Goal: Task Accomplishment & Management: Use online tool/utility

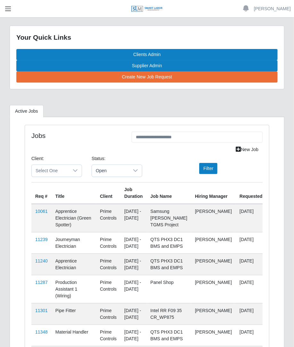
click at [4, 6] on span "button" at bounding box center [8, 8] width 8 height 7
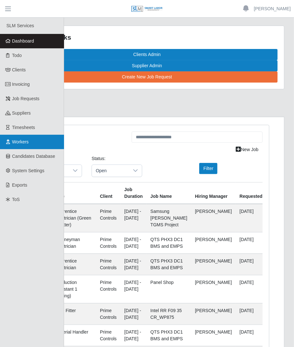
click at [29, 143] on span "Workers" at bounding box center [20, 141] width 17 height 5
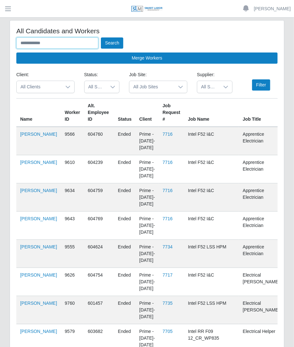
click at [74, 41] on input "text" at bounding box center [57, 42] width 82 height 11
click at [101, 37] on button "Search" at bounding box center [112, 42] width 22 height 11
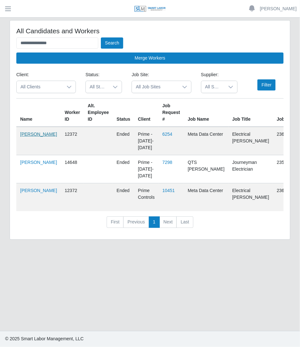
click at [25, 137] on link "[PERSON_NAME]" at bounding box center [38, 134] width 37 height 5
drag, startPoint x: 87, startPoint y: 45, endPoint x: 16, endPoint y: 41, distance: 71.3
click at [16, 41] on div "**********" at bounding box center [150, 130] width 280 height 219
click at [101, 37] on button "Search" at bounding box center [112, 42] width 22 height 11
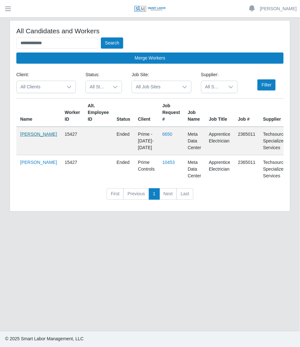
click at [26, 137] on link "[PERSON_NAME]" at bounding box center [38, 134] width 37 height 5
drag, startPoint x: 77, startPoint y: 44, endPoint x: 12, endPoint y: 31, distance: 66.6
click at [12, 31] on div "**********" at bounding box center [150, 116] width 280 height 191
type input "*"
click at [101, 37] on button "Search" at bounding box center [112, 42] width 22 height 11
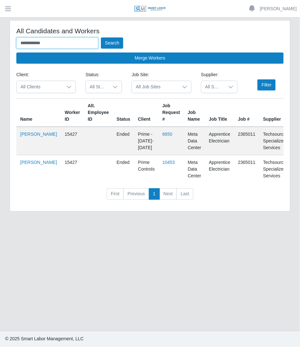
click at [101, 37] on button "Search" at bounding box center [112, 42] width 22 height 11
click at [23, 135] on link "Martin Lopez" at bounding box center [38, 134] width 37 height 5
drag, startPoint x: 90, startPoint y: 44, endPoint x: 51, endPoint y: 28, distance: 41.9
click at [51, 28] on div "**********" at bounding box center [150, 45] width 268 height 37
type input "*"
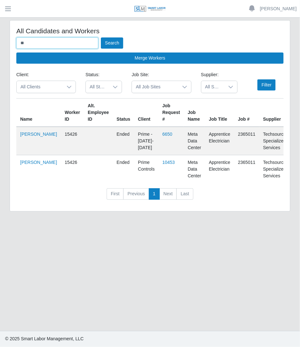
type input "*"
click at [101, 37] on button "Search" at bounding box center [112, 42] width 22 height 11
click at [30, 137] on link "Bayron Sanchez" at bounding box center [38, 134] width 37 height 5
drag, startPoint x: 78, startPoint y: 46, endPoint x: 1, endPoint y: 30, distance: 79.2
click at [1, 30] on div "**********" at bounding box center [150, 119] width 300 height 199
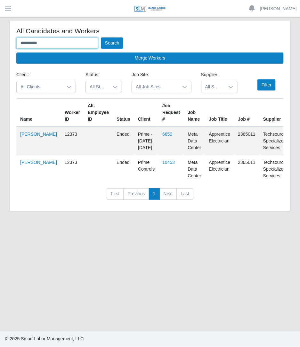
click at [101, 37] on button "Search" at bounding box center [112, 42] width 22 height 11
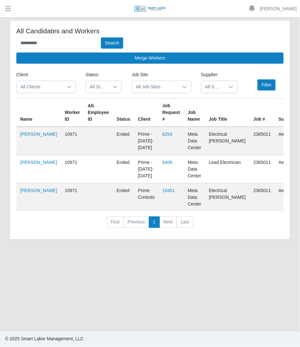
click at [30, 135] on td "Jose Munoz" at bounding box center [38, 141] width 45 height 29
click at [28, 137] on link "Jose Munoz" at bounding box center [38, 134] width 37 height 5
drag, startPoint x: 80, startPoint y: 42, endPoint x: -1, endPoint y: 34, distance: 81.1
click at [0, 34] on html "**********" at bounding box center [150, 173] width 300 height 347
click at [101, 37] on button "Search" at bounding box center [112, 42] width 22 height 11
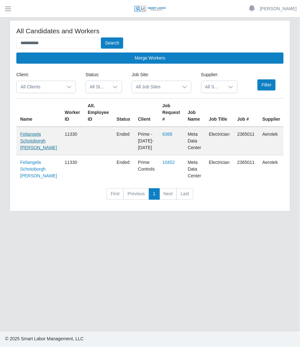
click at [32, 135] on link "Feliangela Schotoborgh Salas" at bounding box center [38, 141] width 37 height 19
drag, startPoint x: 84, startPoint y: 40, endPoint x: -1, endPoint y: 50, distance: 85.6
click at [0, 50] on html "**********" at bounding box center [150, 173] width 300 height 347
click at [101, 37] on button "Search" at bounding box center [112, 42] width 22 height 11
click at [26, 144] on link "Felix Canuto Salas Navea" at bounding box center [38, 138] width 37 height 12
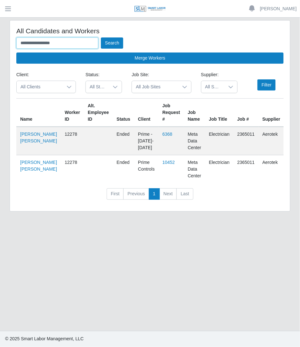
drag, startPoint x: 84, startPoint y: 41, endPoint x: -1, endPoint y: 56, distance: 86.0
click at [0, 56] on html "**********" at bounding box center [150, 173] width 300 height 347
click at [101, 37] on button "Search" at bounding box center [112, 42] width 22 height 11
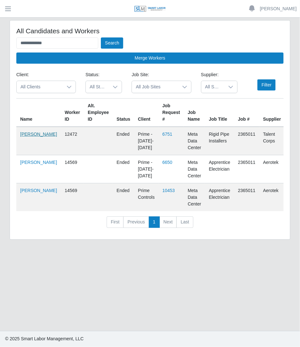
click at [28, 137] on link "Grecia Salas" at bounding box center [38, 134] width 37 height 5
drag, startPoint x: 86, startPoint y: 42, endPoint x: 4, endPoint y: 5, distance: 89.6
click at [4, 5] on div "**********" at bounding box center [150, 173] width 300 height 347
type input "**********"
click at [101, 37] on button "Search" at bounding box center [112, 42] width 22 height 11
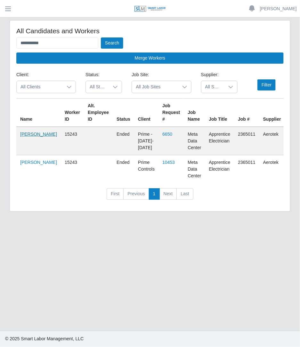
click at [28, 136] on link "Jose Yajure" at bounding box center [38, 134] width 37 height 5
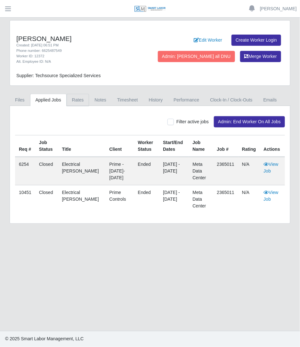
click at [71, 100] on link "Rates" at bounding box center [78, 100] width 23 height 12
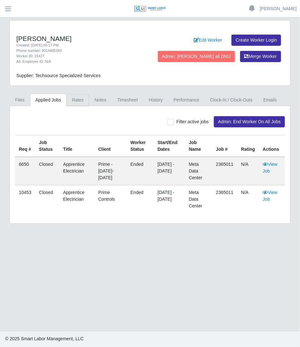
click at [81, 96] on link "Rates" at bounding box center [78, 100] width 23 height 12
click at [75, 94] on link "Rates" at bounding box center [78, 100] width 23 height 12
click at [75, 103] on link "Rates" at bounding box center [78, 100] width 23 height 12
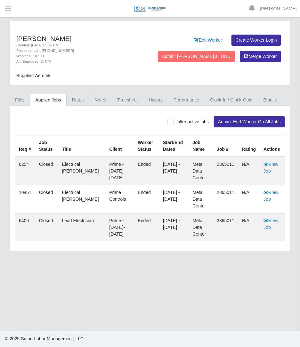
click at [75, 102] on link "Rates" at bounding box center [78, 100] width 23 height 12
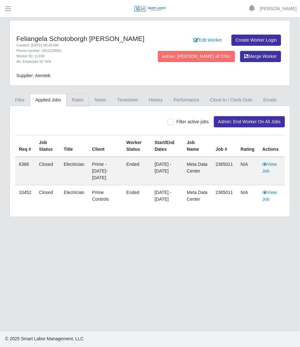
click at [71, 99] on link "Rates" at bounding box center [78, 100] width 23 height 12
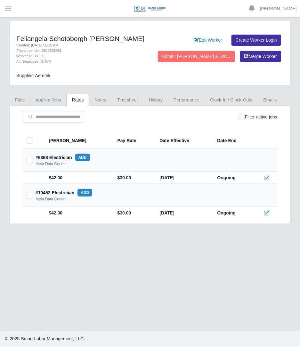
click at [46, 98] on link "Applied Jobs" at bounding box center [48, 100] width 37 height 12
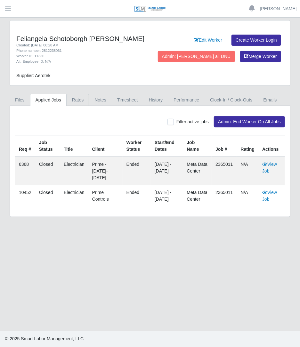
click at [76, 97] on link "Rates" at bounding box center [78, 100] width 23 height 12
click at [78, 100] on link "Rates" at bounding box center [78, 100] width 23 height 12
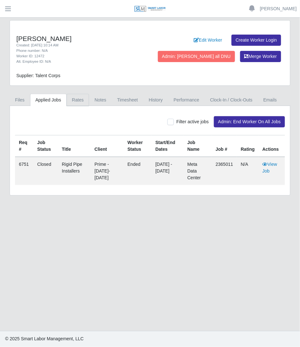
click at [73, 106] on link "Rates" at bounding box center [78, 100] width 23 height 12
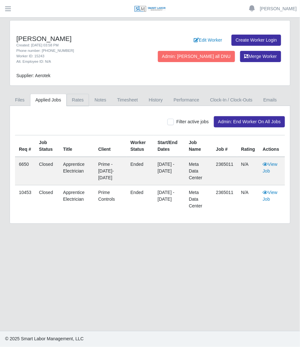
click at [82, 102] on link "Rates" at bounding box center [78, 100] width 23 height 12
